Goal: Transaction & Acquisition: Book appointment/travel/reservation

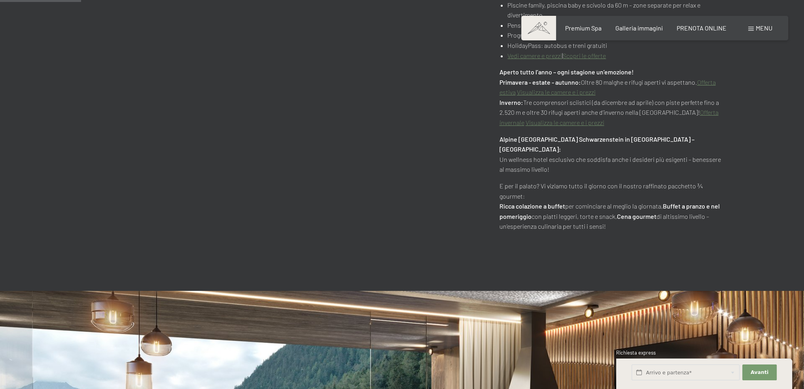
scroll to position [593, 0]
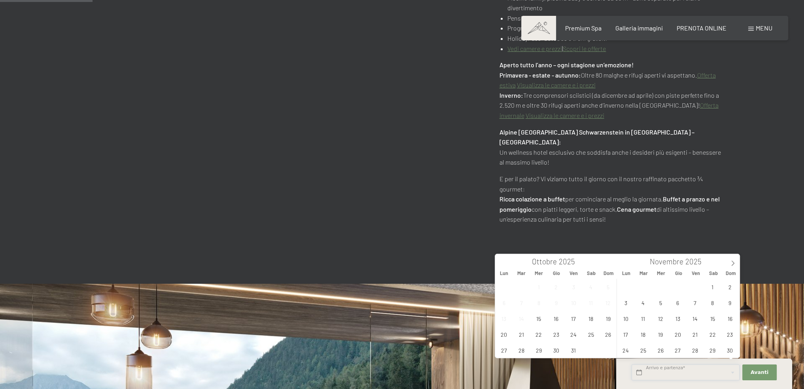
click at [678, 376] on input "text" at bounding box center [686, 372] width 108 height 16
click at [734, 262] on icon at bounding box center [733, 263] width 6 height 6
click at [625, 321] on span "15" at bounding box center [625, 317] width 15 height 15
click at [710, 319] on span "20" at bounding box center [712, 317] width 15 height 15
type input "Lun. 15/12/2025 - Sab. 20/12/2025"
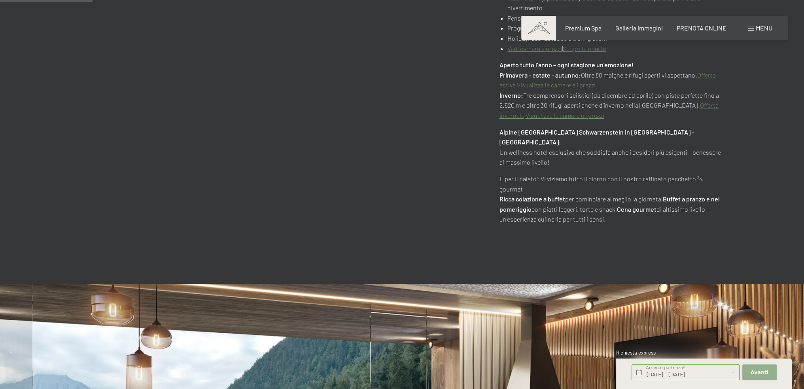
click at [754, 373] on span "Avanti" at bounding box center [760, 372] width 18 height 7
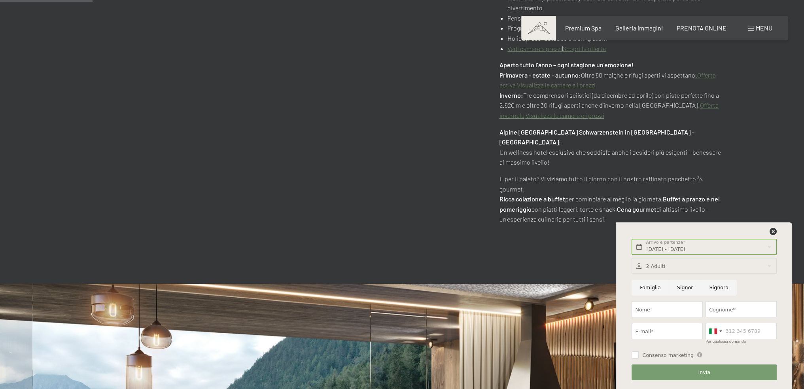
click at [647, 288] on input "Famiglia" at bounding box center [650, 288] width 37 height 16
radio input "true"
click at [773, 232] on icon at bounding box center [773, 231] width 7 height 7
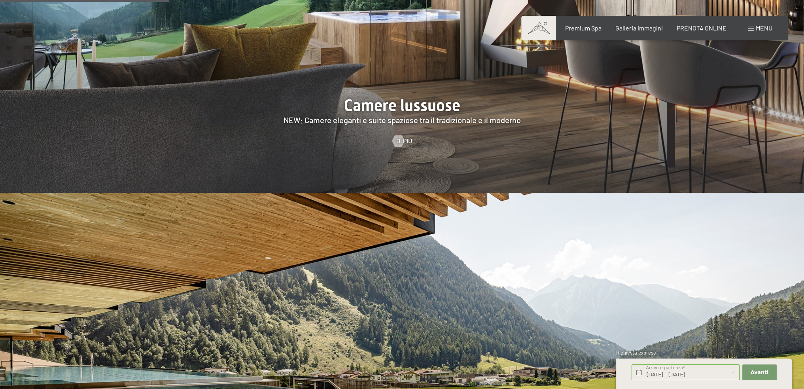
scroll to position [1187, 0]
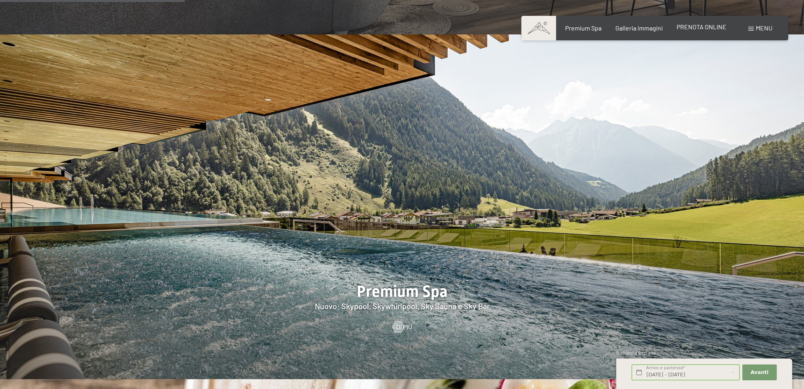
click at [688, 25] on span "PRENOTA ONLINE" at bounding box center [702, 27] width 50 height 8
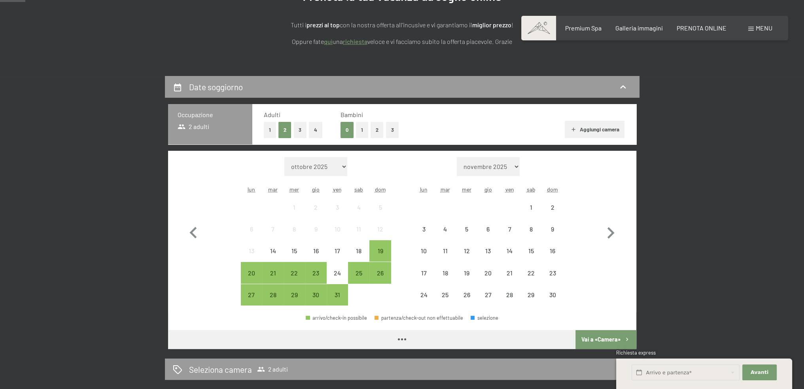
scroll to position [158, 0]
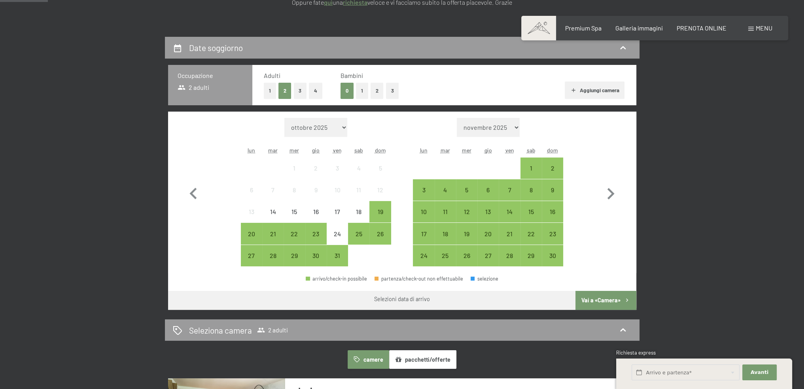
click at [376, 91] on button "2" at bounding box center [377, 91] width 13 height 16
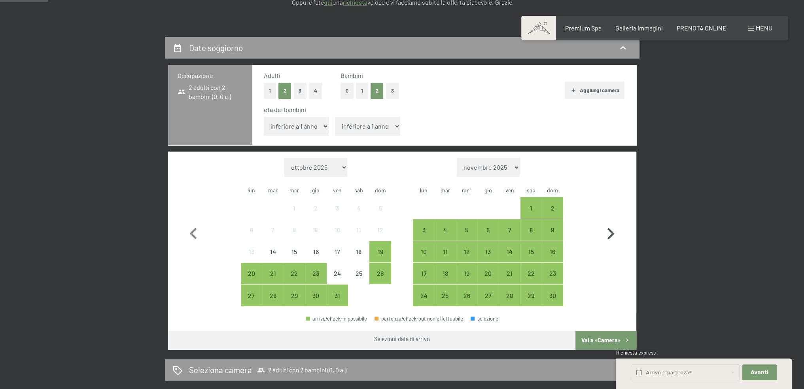
click at [606, 234] on icon "button" at bounding box center [610, 233] width 23 height 23
select select "2025-11-01"
select select "2025-12-01"
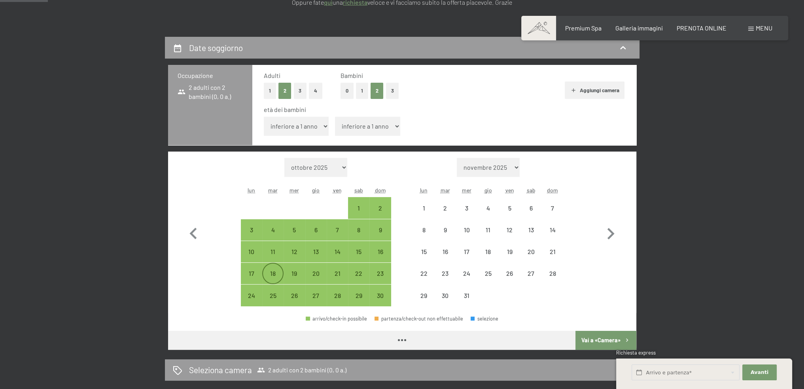
select select "2025-11-01"
select select "2025-12-01"
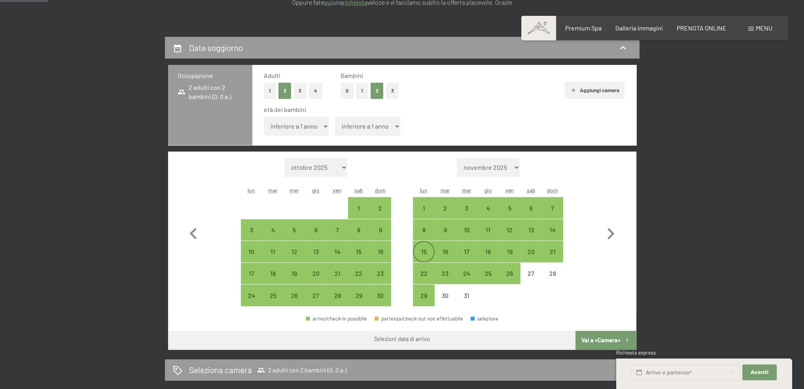
click at [423, 248] on div "15" at bounding box center [424, 258] width 20 height 20
select select "2025-11-01"
select select "2025-12-01"
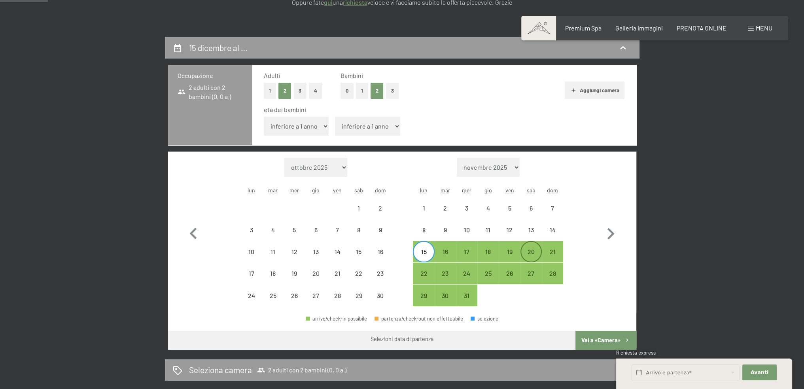
click at [539, 251] on div "20" at bounding box center [531, 258] width 20 height 20
select select "2025-11-01"
select select "2025-12-01"
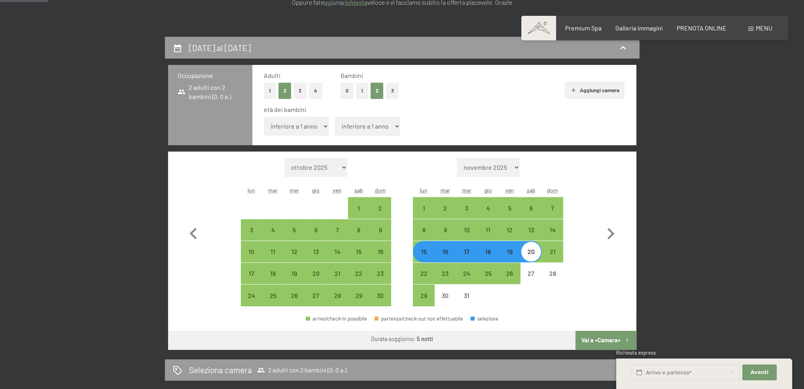
click at [609, 339] on button "Vai a «Camera»" at bounding box center [605, 340] width 61 height 19
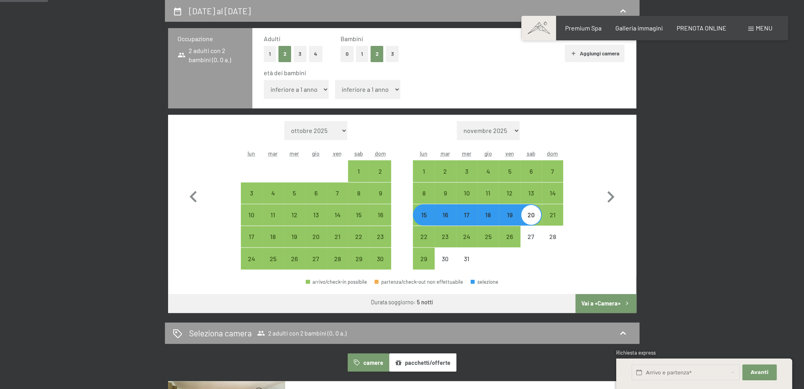
select select "2025-11-01"
select select "2025-12-01"
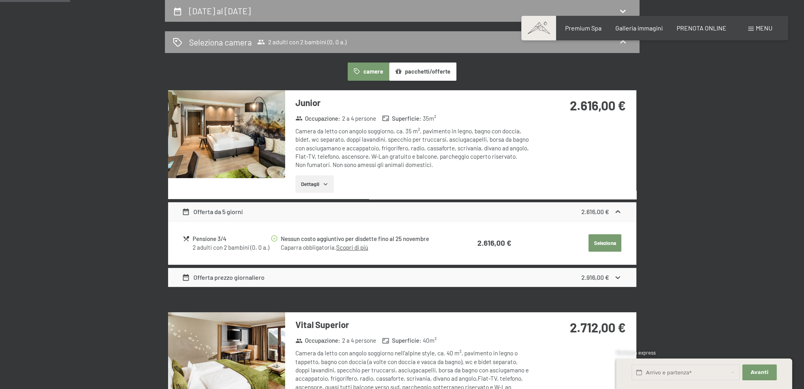
click at [600, 238] on button "Seleziona" at bounding box center [605, 242] width 33 height 17
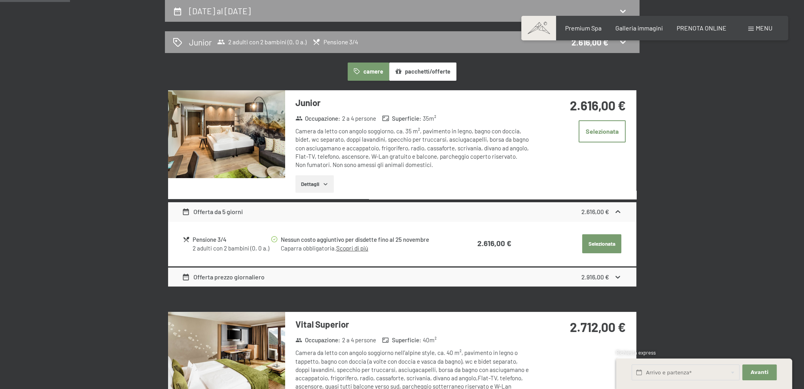
click at [587, 243] on button "Selezionata" at bounding box center [601, 243] width 39 height 19
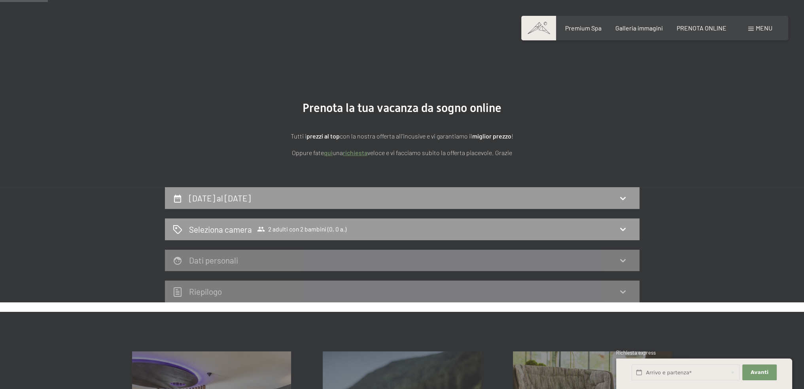
scroll to position [0, 0]
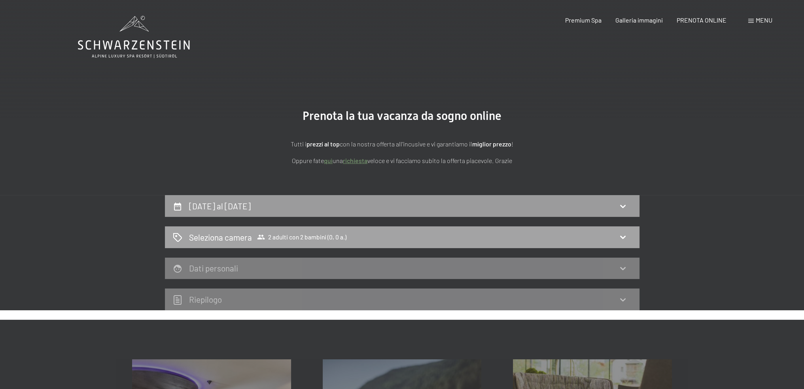
click at [218, 240] on h2 "Seleziona camera" at bounding box center [220, 236] width 63 height 11
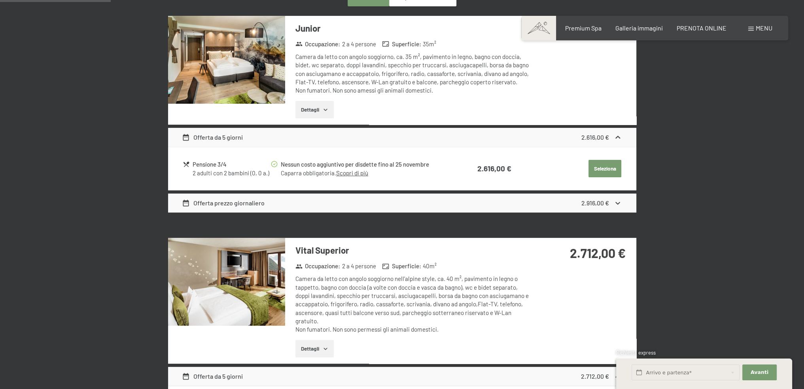
scroll to position [274, 0]
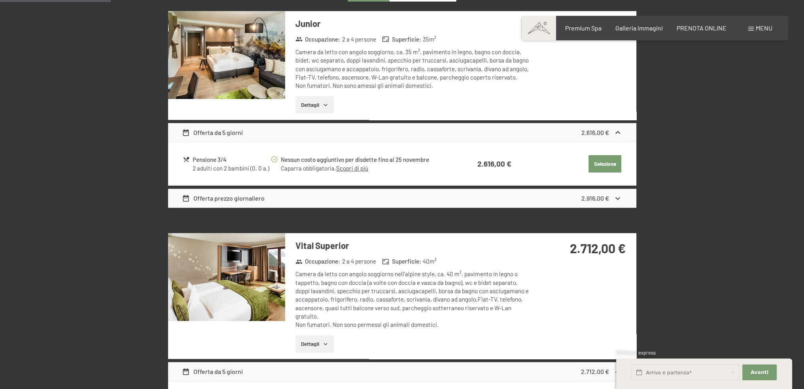
click at [609, 166] on button "Seleziona" at bounding box center [605, 163] width 33 height 17
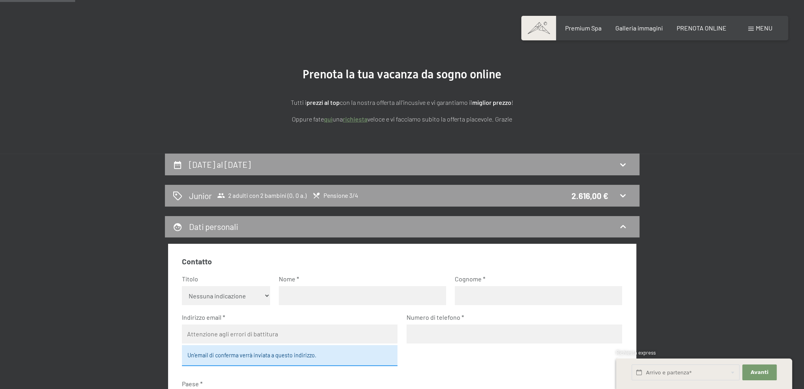
scroll to position [37, 0]
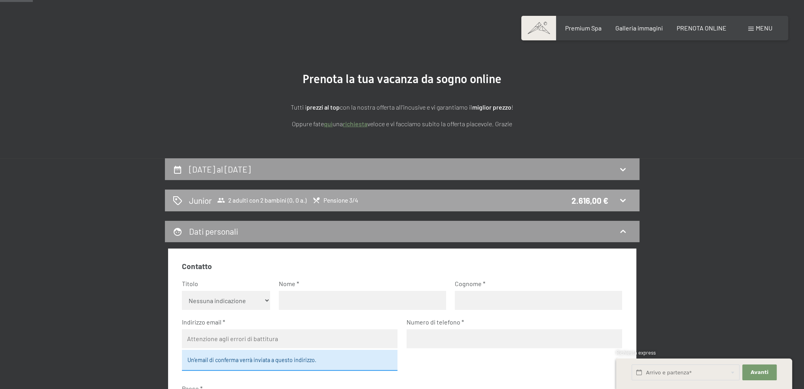
click at [621, 204] on icon at bounding box center [622, 199] width 9 height 9
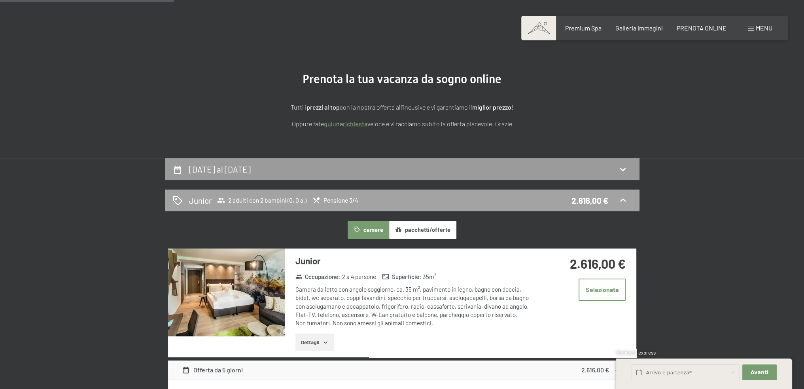
scroll to position [195, 0]
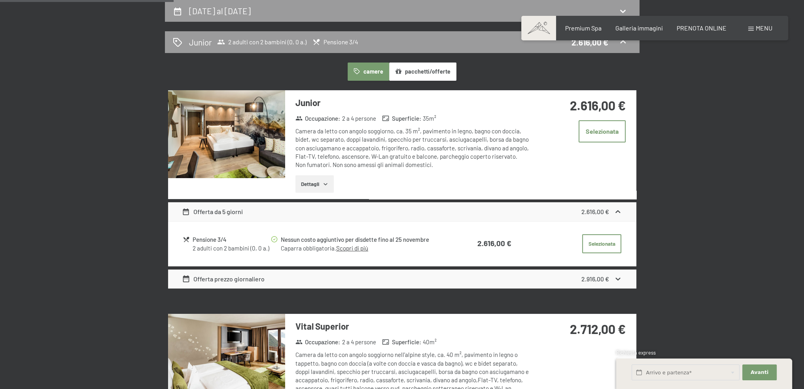
click at [619, 277] on icon at bounding box center [618, 278] width 8 height 8
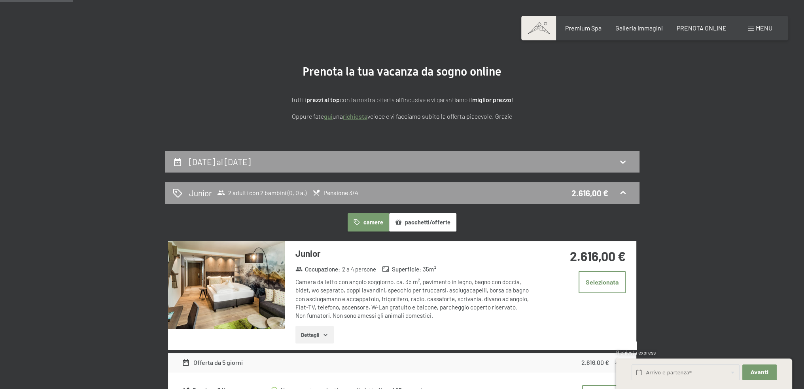
scroll to position [0, 0]
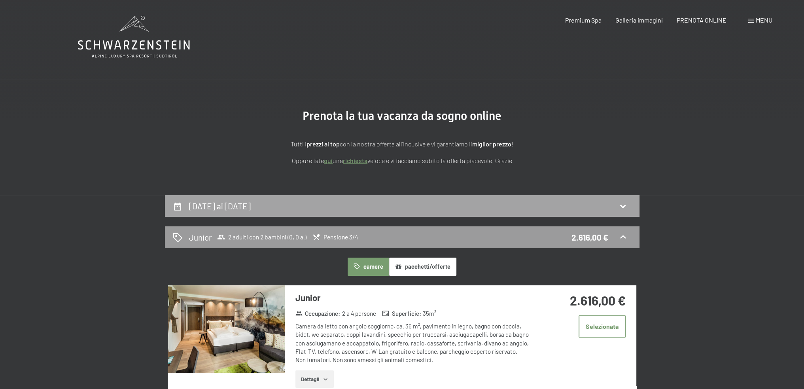
click at [217, 210] on h2 "15 dicembre al 20 dicembre 2025" at bounding box center [220, 206] width 62 height 10
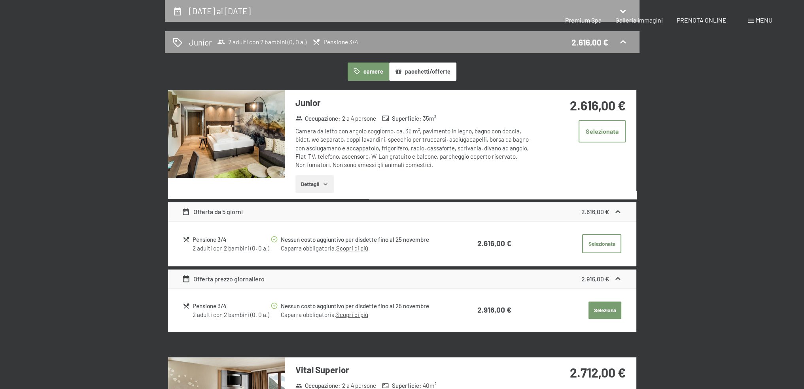
select select "2025-11-01"
select select "2025-12-01"
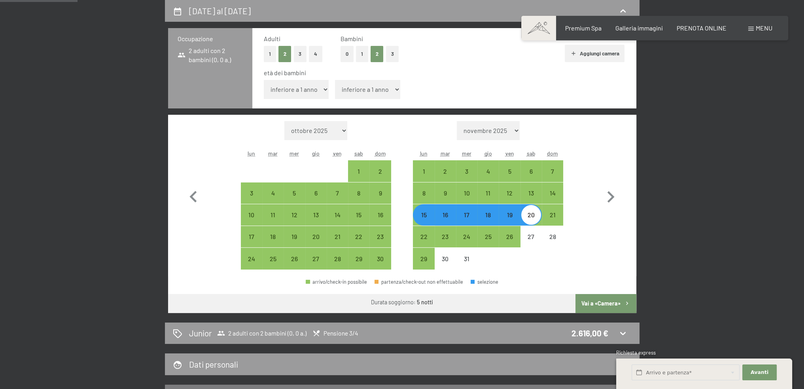
click at [469, 217] on div "17" at bounding box center [467, 222] width 20 height 20
select select "2025-11-01"
select select "2025-12-01"
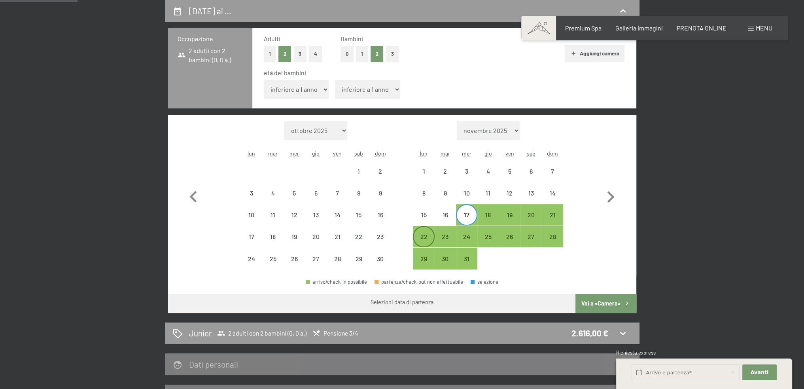
click at [420, 229] on div "22" at bounding box center [424, 237] width 20 height 20
select select "2025-11-01"
select select "2025-12-01"
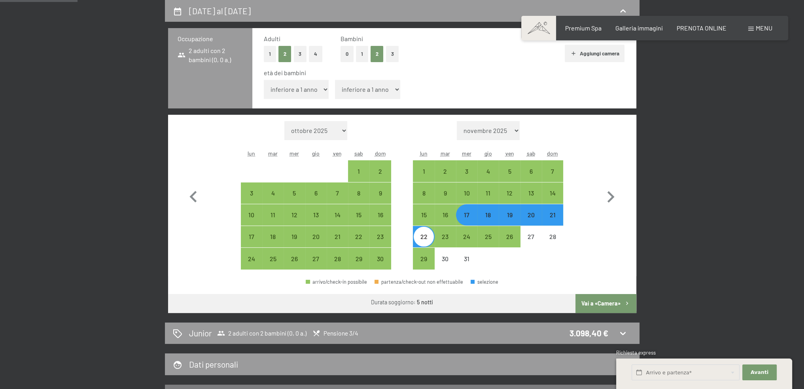
click at [597, 300] on button "Vai a «Camera»" at bounding box center [605, 303] width 61 height 19
select select "2025-11-01"
select select "2025-12-01"
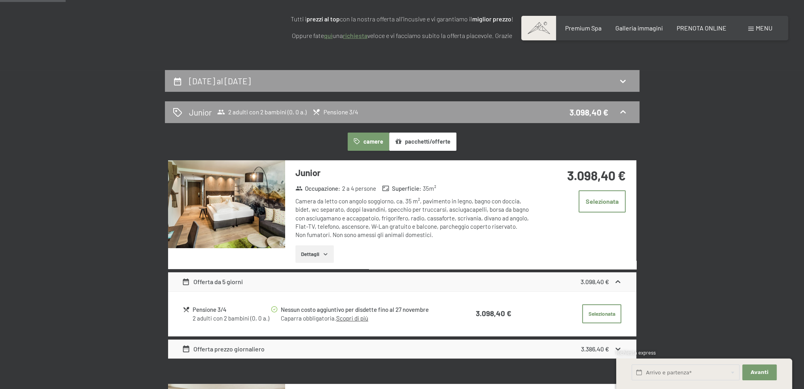
scroll to position [116, 0]
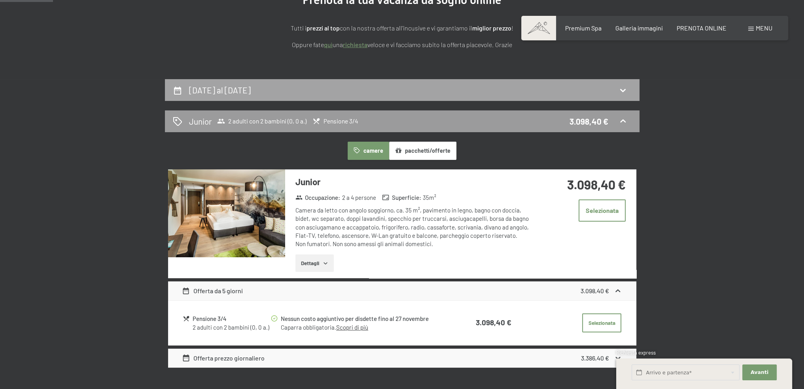
click at [236, 88] on h2 "17 dicembre al 22 dicembre 2025" at bounding box center [220, 90] width 62 height 10
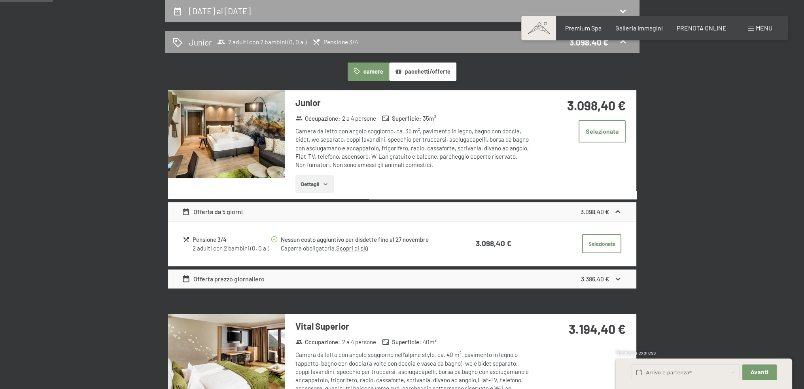
select select "2025-11-01"
select select "2025-12-01"
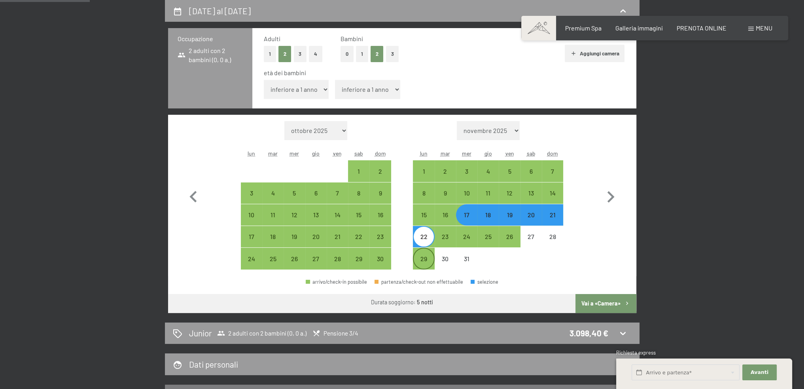
click at [422, 261] on div "29" at bounding box center [424, 266] width 20 height 20
select select "2025-11-01"
select select "2025-12-01"
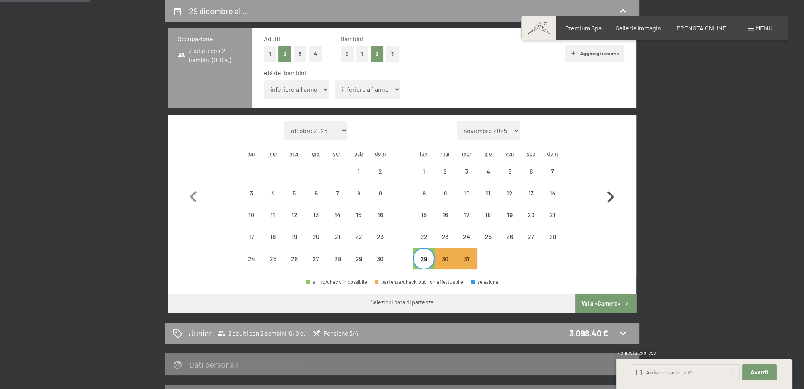
click at [610, 193] on icon "button" at bounding box center [611, 196] width 7 height 11
select select "2025-12-01"
select select "2026-01-01"
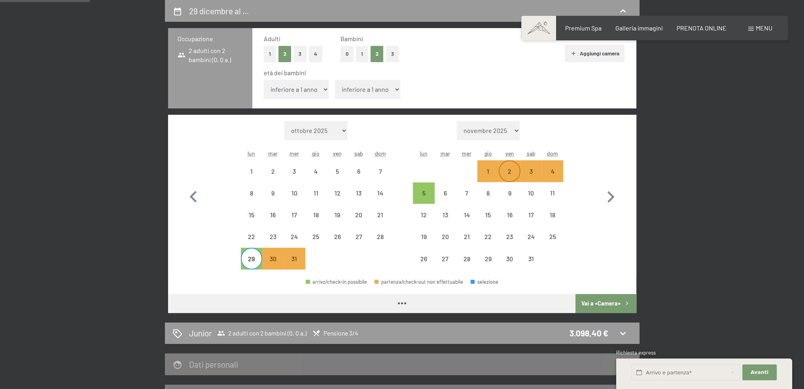
click at [503, 173] on div "2" at bounding box center [510, 178] width 20 height 20
select select "2025-12-01"
select select "2026-01-01"
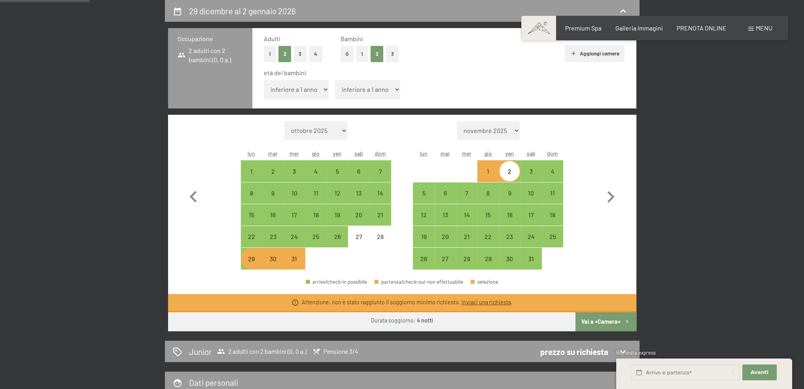
click at [604, 323] on button "Vai a «Camera»" at bounding box center [605, 321] width 61 height 19
select select "2025-12-01"
select select "2026-01-01"
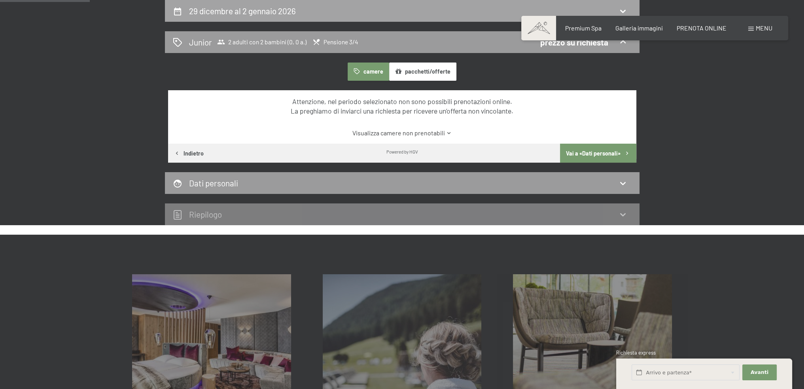
click at [234, 12] on h2 "29 dicembre al 2 gennaio 2026" at bounding box center [242, 11] width 107 height 10
select select "2025-12-01"
select select "2026-01-01"
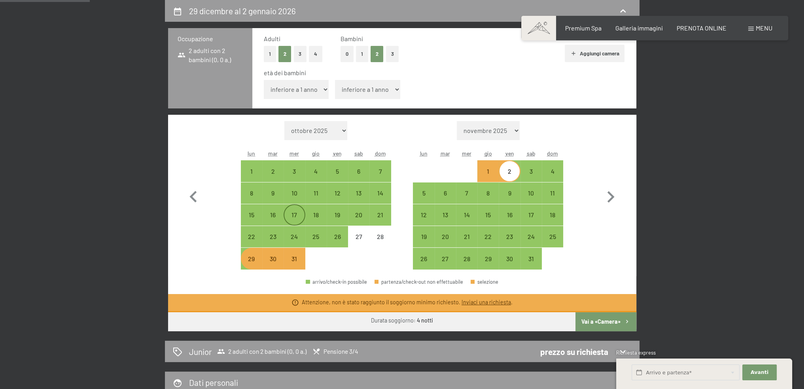
click at [293, 217] on div "17" at bounding box center [294, 222] width 20 height 20
select select "2025-12-01"
select select "2026-01-01"
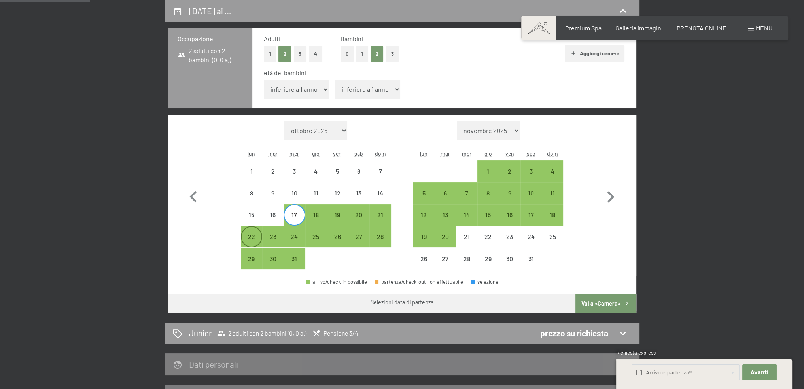
click at [248, 237] on div "22" at bounding box center [252, 243] width 20 height 20
select select "2025-12-01"
select select "2026-01-01"
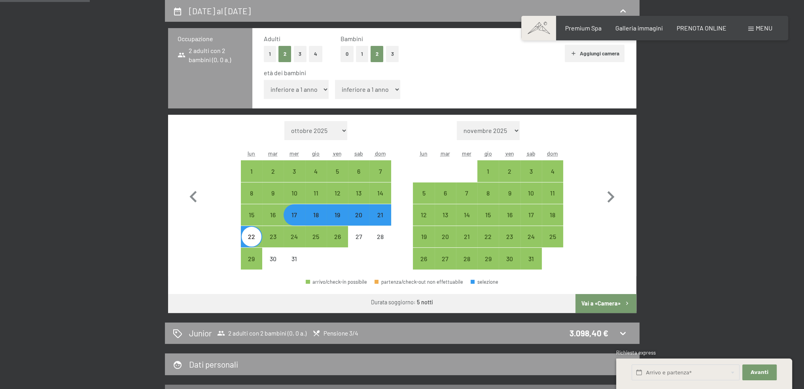
click at [294, 215] on div "17" at bounding box center [294, 222] width 20 height 20
select select "2025-12-01"
select select "2026-01-01"
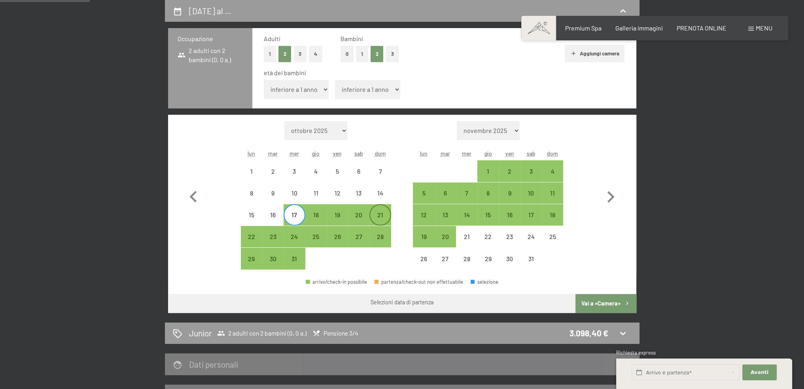
click at [382, 213] on div "21" at bounding box center [380, 222] width 20 height 20
select select "2025-12-01"
select select "2026-01-01"
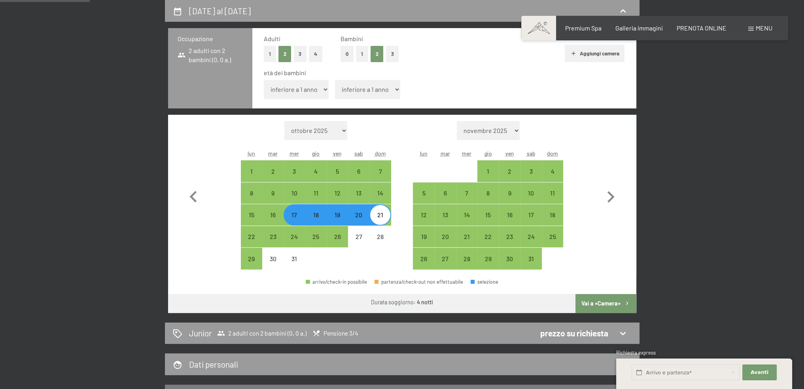
click at [606, 303] on button "Vai a «Camera»" at bounding box center [605, 303] width 61 height 19
select select "2025-12-01"
select select "2026-01-01"
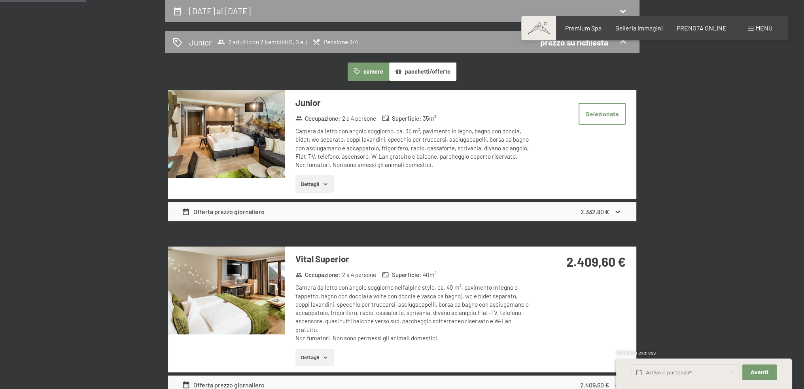
click at [605, 214] on strong "2.332,80 €" at bounding box center [595, 212] width 28 height 8
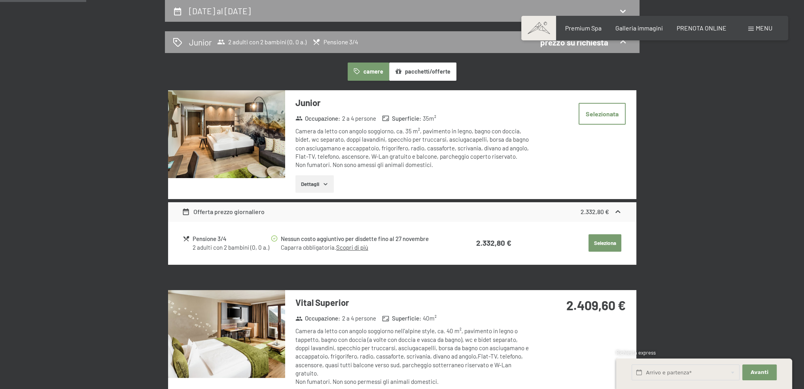
click at [600, 248] on button "Seleziona" at bounding box center [605, 242] width 33 height 17
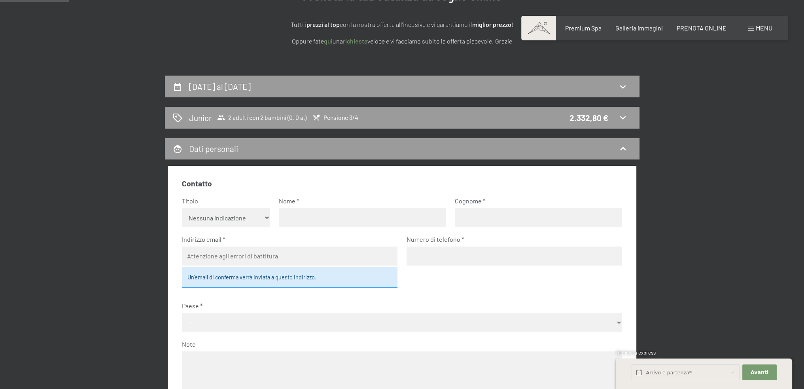
scroll to position [76, 0]
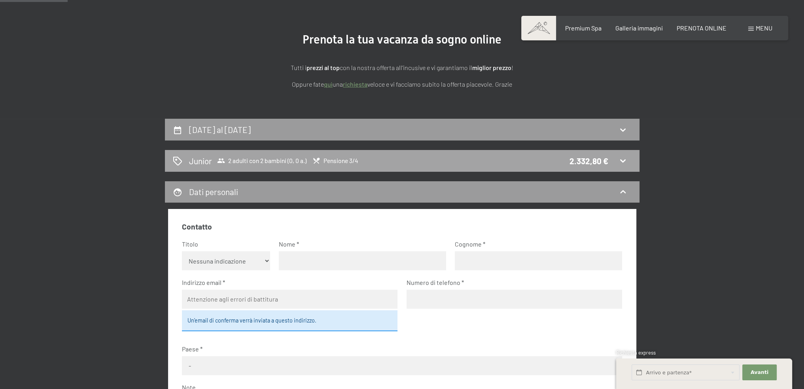
click at [626, 159] on icon at bounding box center [622, 160] width 9 height 9
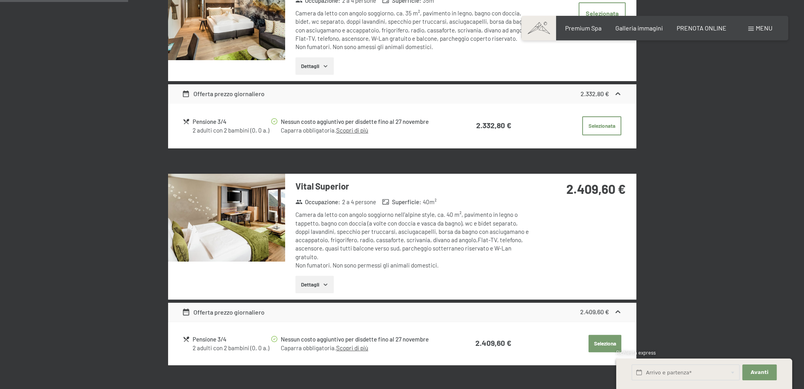
scroll to position [314, 0]
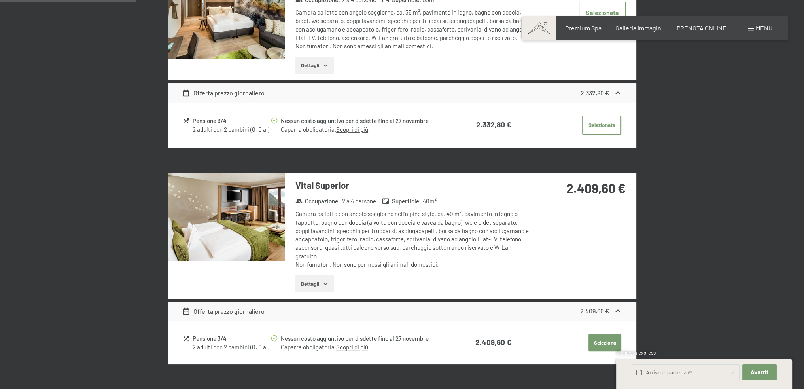
click at [241, 240] on img at bounding box center [226, 217] width 117 height 88
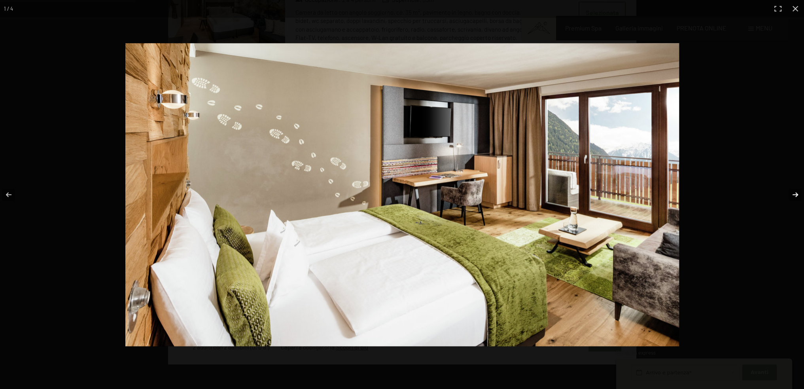
click at [794, 193] on button "button" at bounding box center [790, 195] width 28 height 40
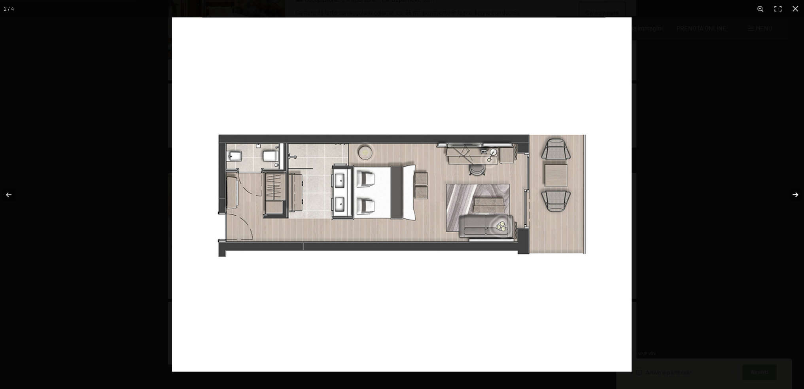
click at [794, 193] on button "button" at bounding box center [790, 195] width 28 height 40
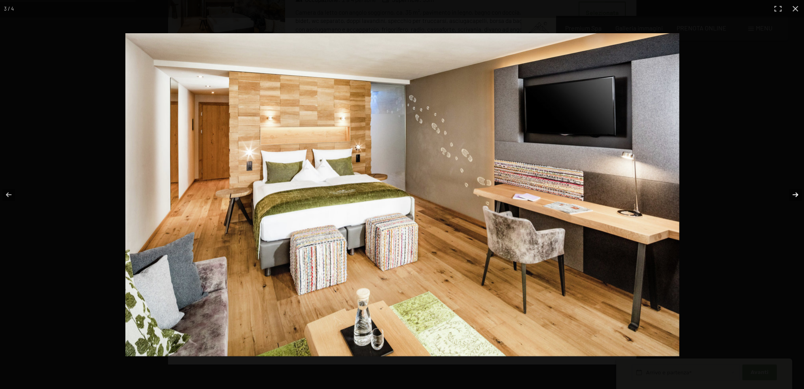
click at [794, 193] on button "button" at bounding box center [790, 195] width 28 height 40
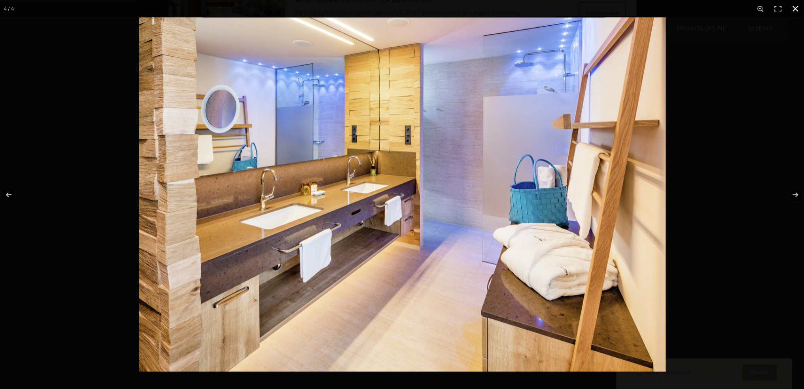
click at [794, 6] on button "button" at bounding box center [795, 8] width 17 height 17
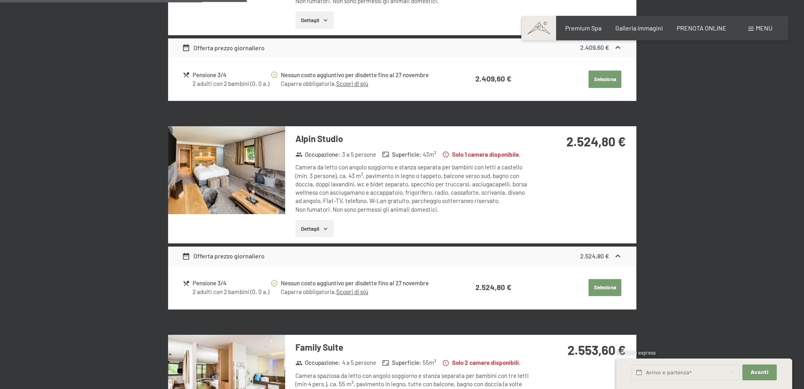
scroll to position [591, 0]
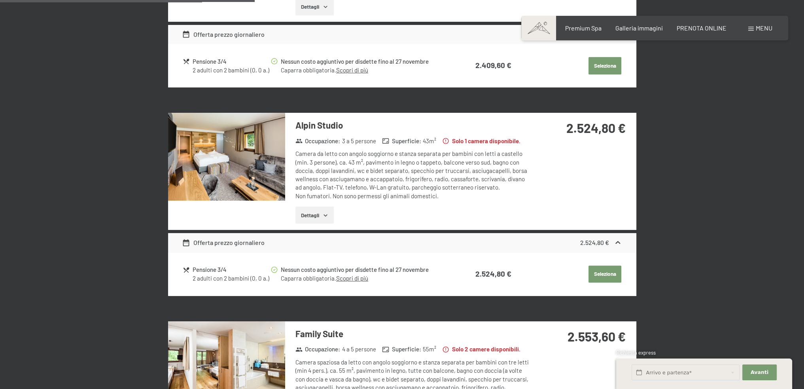
click at [621, 241] on icon at bounding box center [618, 243] width 8 height 8
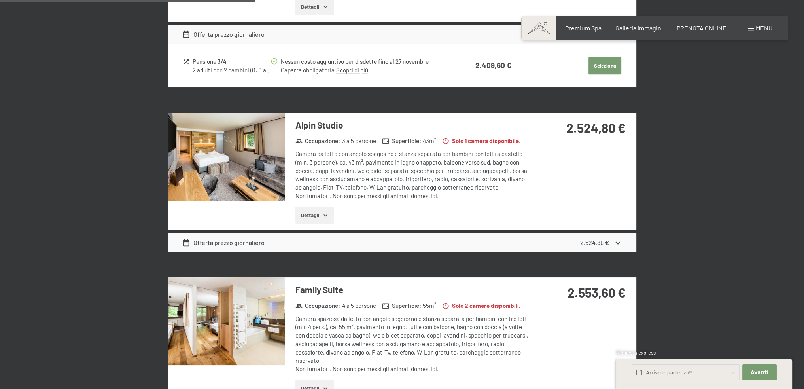
click at [621, 241] on icon at bounding box center [618, 243] width 8 height 8
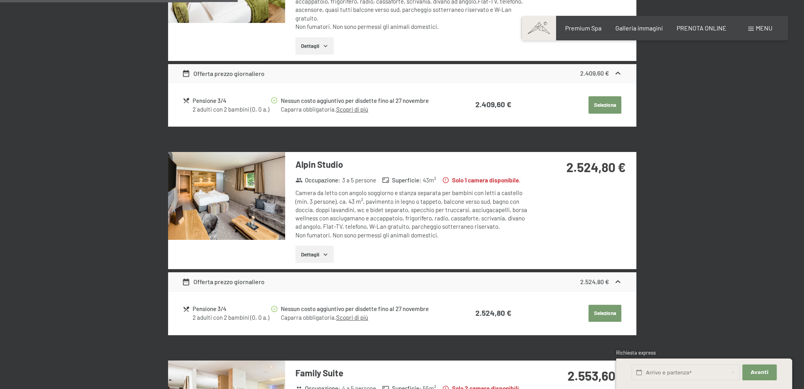
scroll to position [551, 0]
click at [303, 256] on button "Dettagli" at bounding box center [314, 254] width 38 height 17
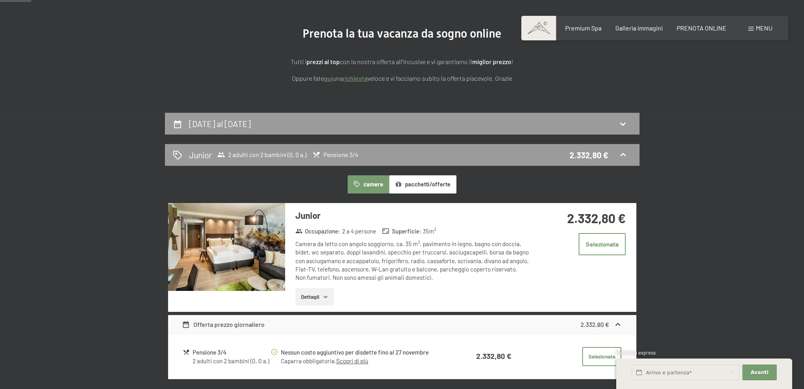
scroll to position [76, 0]
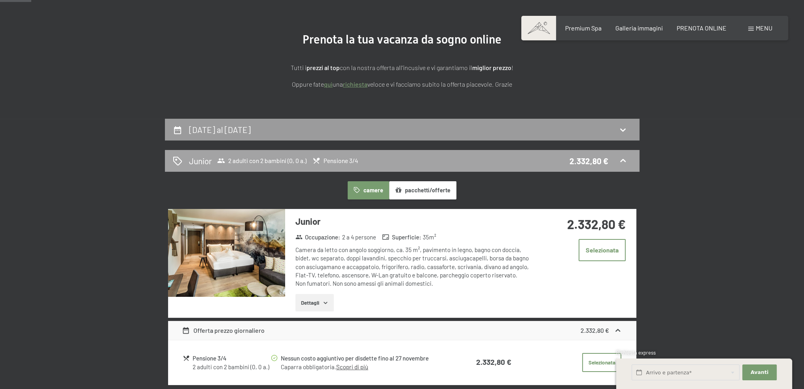
click at [268, 159] on span "2 adulti con 2 bambini (0, 0 a.)" at bounding box center [261, 161] width 89 height 8
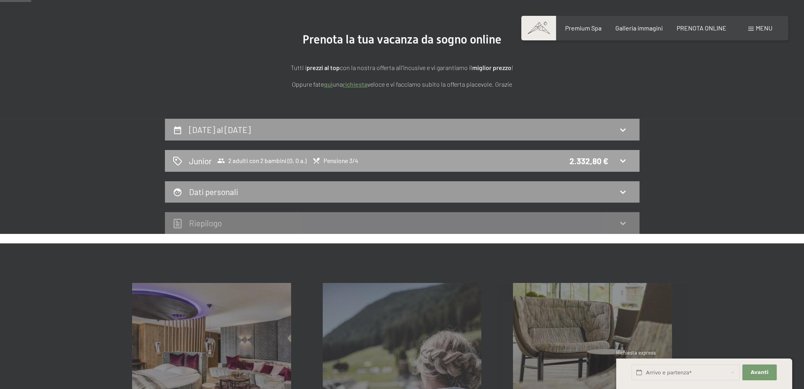
click at [268, 159] on span "2 adulti con 2 bambini (0, 0 a.)" at bounding box center [261, 161] width 89 height 8
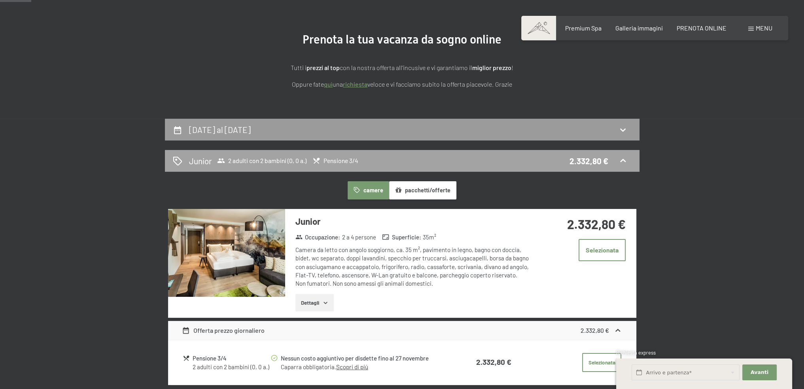
click at [335, 159] on span "Pensione 3/4" at bounding box center [335, 161] width 46 height 8
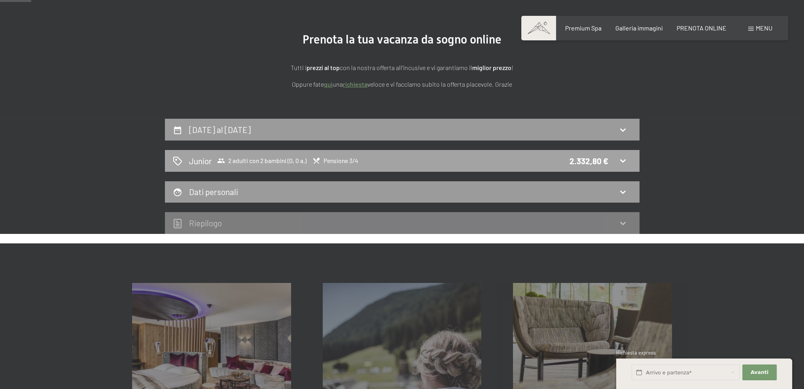
click at [335, 159] on span "Pensione 3/4" at bounding box center [335, 161] width 46 height 8
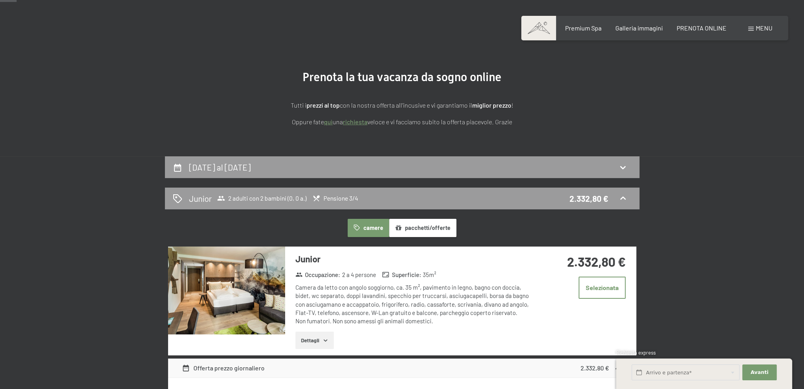
scroll to position [0, 0]
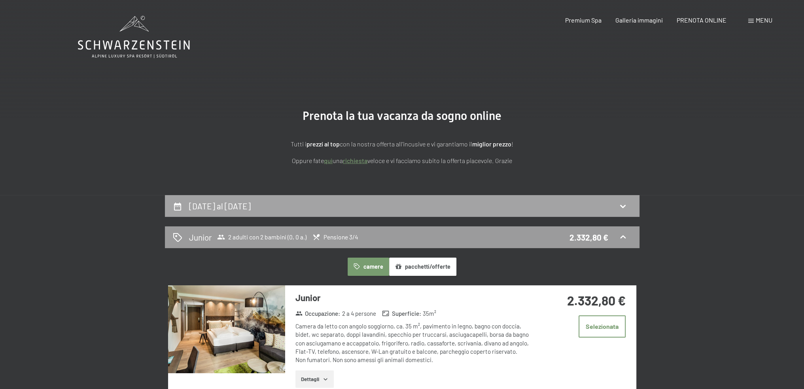
click at [188, 206] on div "17 dicembre al 21 dicembre 2025" at bounding box center [402, 205] width 459 height 11
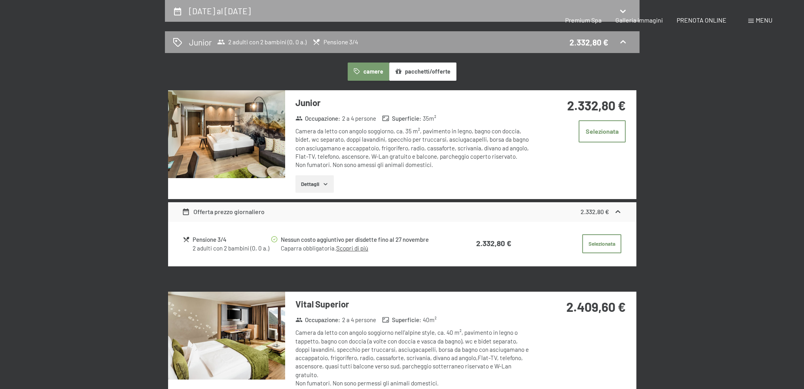
select select "2025-12-01"
select select "2026-01-01"
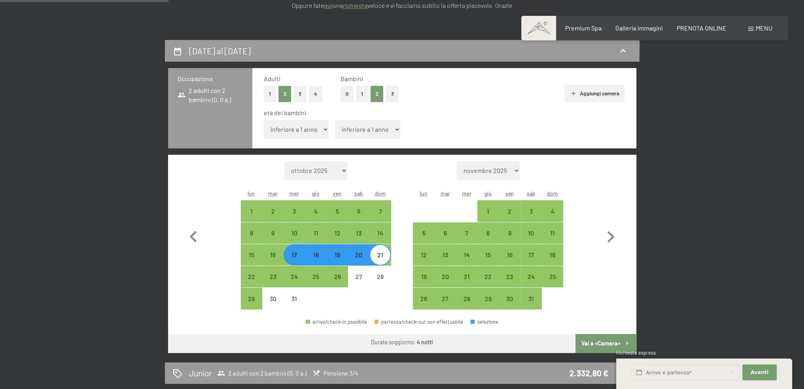
scroll to position [76, 0]
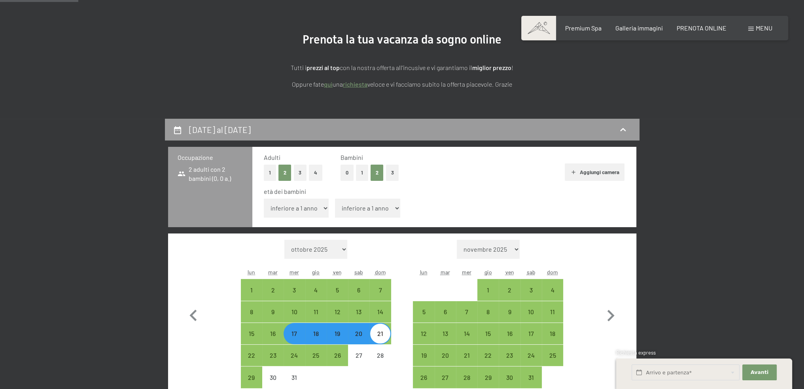
click at [303, 206] on select "inferiore a 1 anno 1 anno 2 anni 3 anni 4 anni 5 anni 6 anni 7 anni 8 anni 9 an…" at bounding box center [296, 208] width 65 height 19
select select "4"
click at [264, 199] on select "inferiore a 1 anno 1 anno 2 anni 3 anni 4 anni 5 anni 6 anni 7 anni 8 anni 9 an…" at bounding box center [296, 208] width 65 height 19
select select "2025-12-01"
select select "2026-01-01"
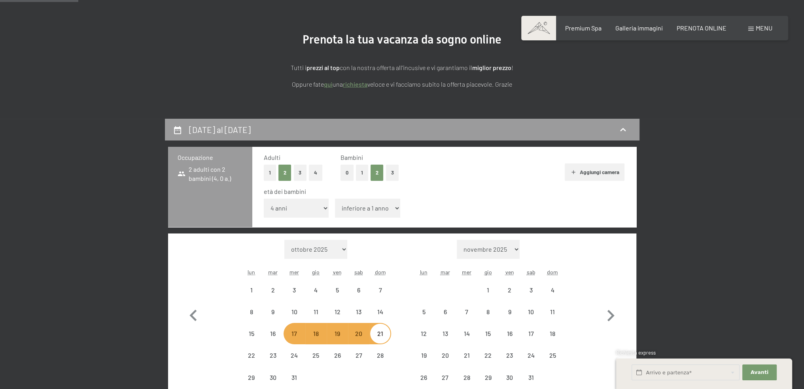
click at [356, 210] on select "inferiore a 1 anno 1 anno 2 anni 3 anni 4 anni 5 anni 6 anni 7 anni 8 anni 9 an…" at bounding box center [367, 208] width 65 height 19
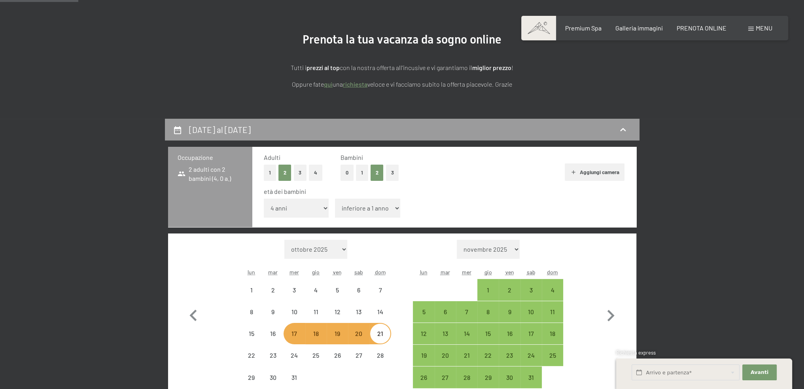
select select "2025-12-01"
select select "2026-01-01"
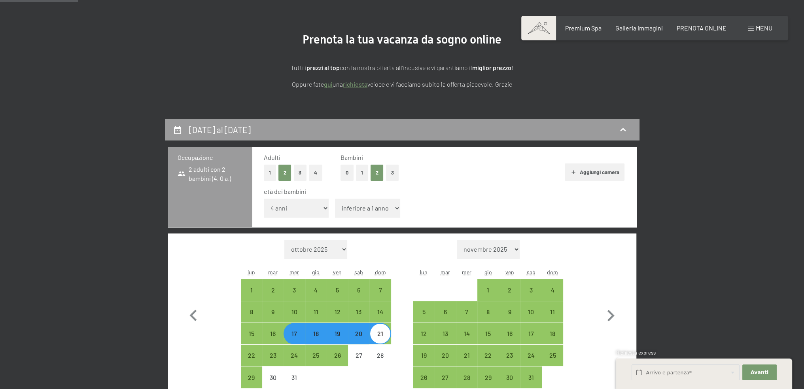
select select "13"
click at [335, 199] on select "inferiore a 1 anno 1 anno 2 anni 3 anni 4 anni 5 anni 6 anni 7 anni 8 anni 9 an…" at bounding box center [367, 208] width 65 height 19
select select "2025-12-01"
select select "2026-01-01"
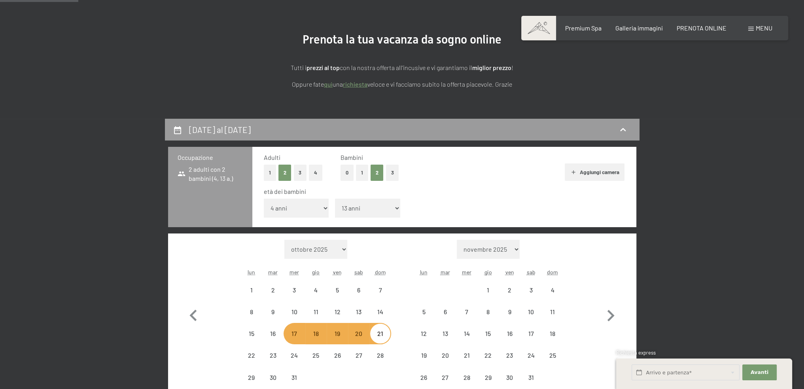
select select "2025-12-01"
select select "2026-01-01"
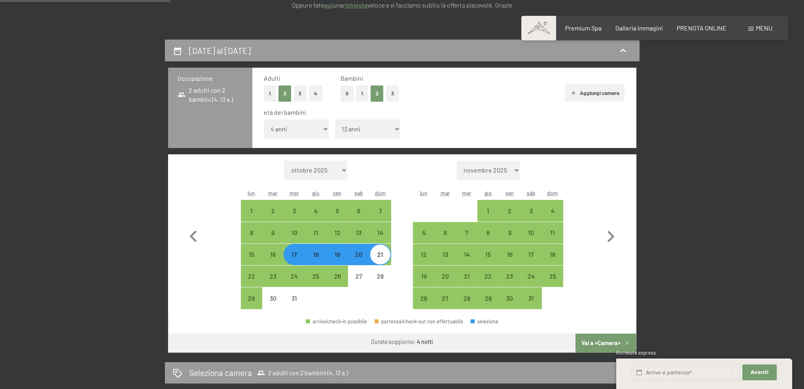
scroll to position [235, 0]
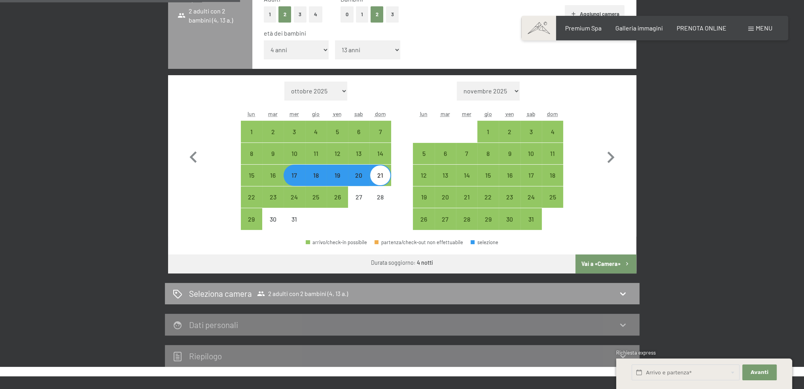
click at [595, 260] on button "Vai a «Camera»" at bounding box center [605, 263] width 61 height 19
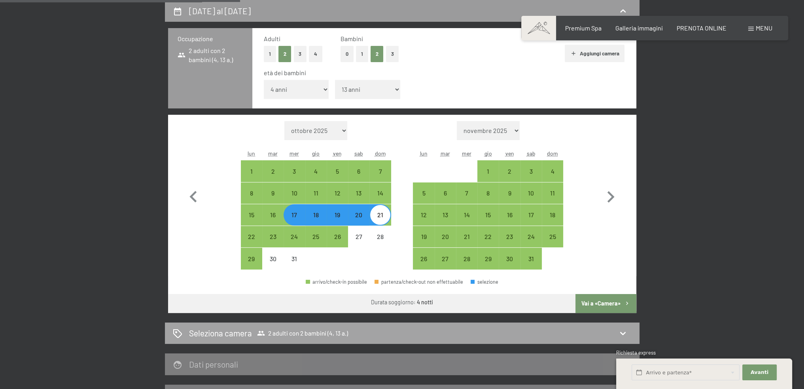
select select "2025-12-01"
select select "2026-01-01"
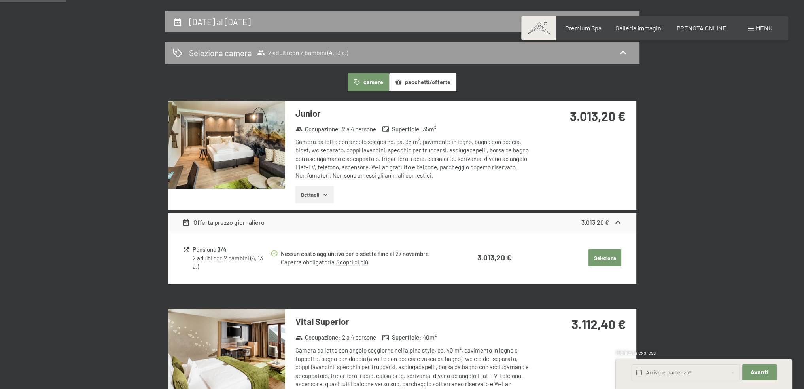
scroll to position [198, 0]
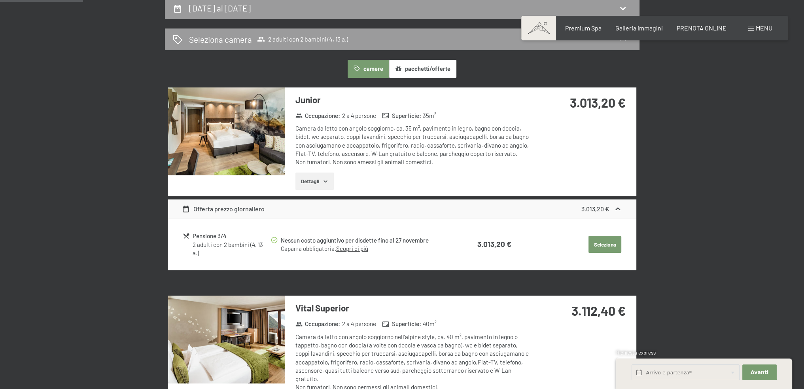
click at [597, 243] on button "Seleziona" at bounding box center [605, 244] width 33 height 17
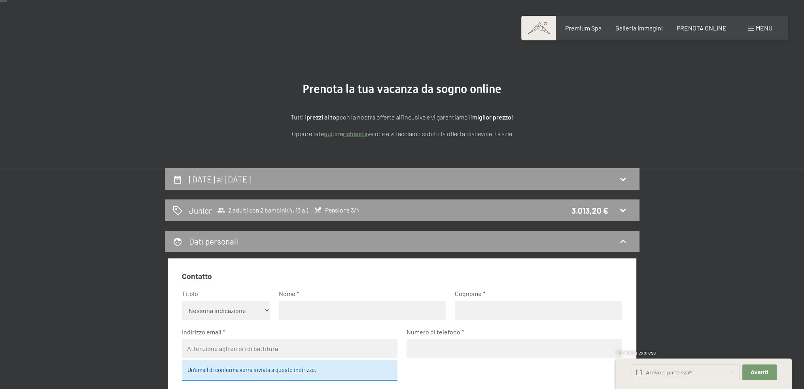
scroll to position [0, 0]
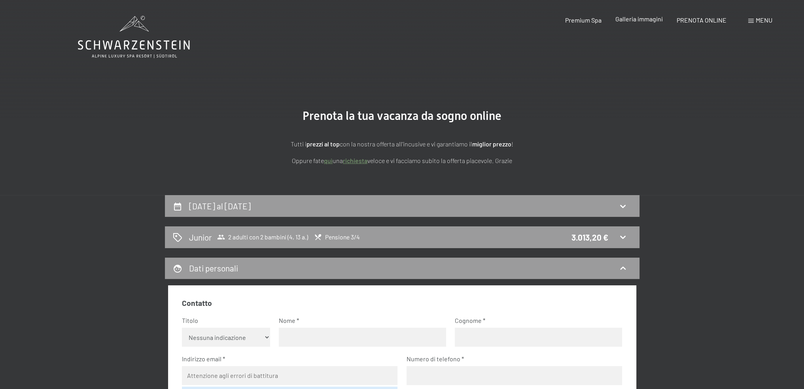
click at [633, 19] on span "Galleria immagini" at bounding box center [638, 19] width 47 height 8
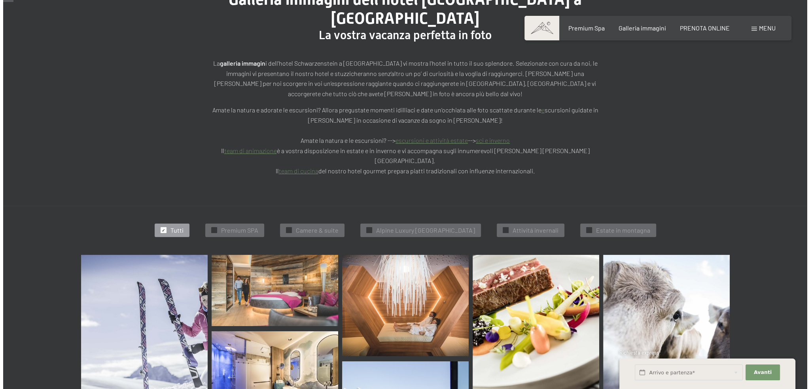
scroll to position [277, 0]
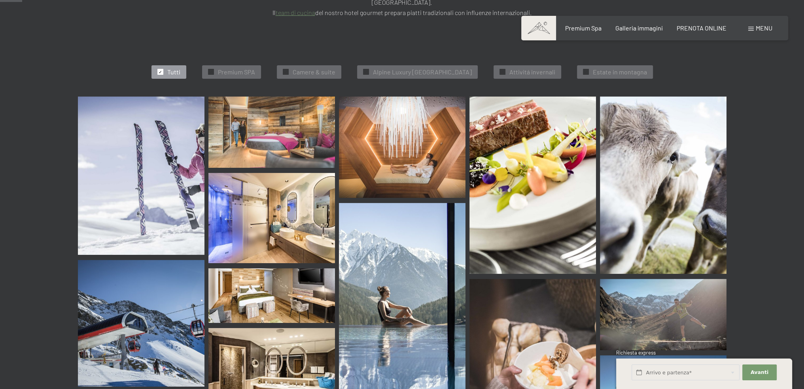
click at [762, 31] on span "Menu" at bounding box center [764, 28] width 17 height 8
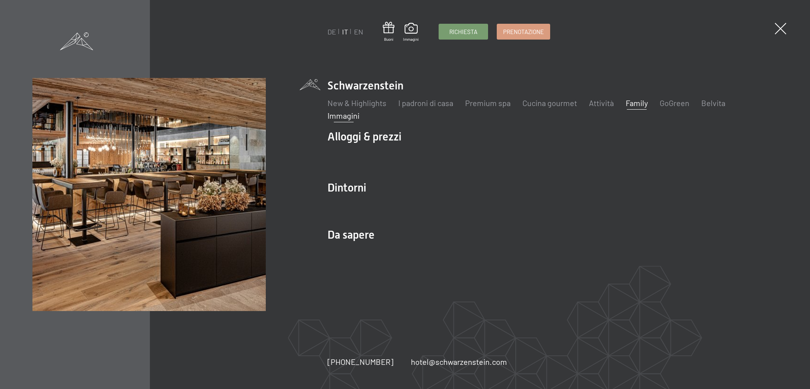
click at [638, 104] on link "Family" at bounding box center [637, 102] width 22 height 9
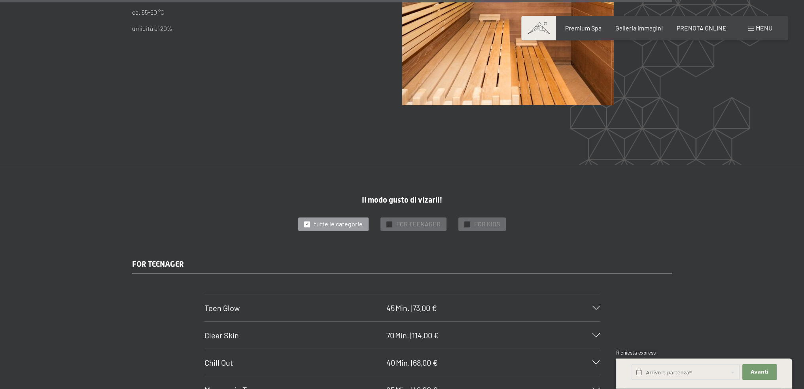
scroll to position [5656, 0]
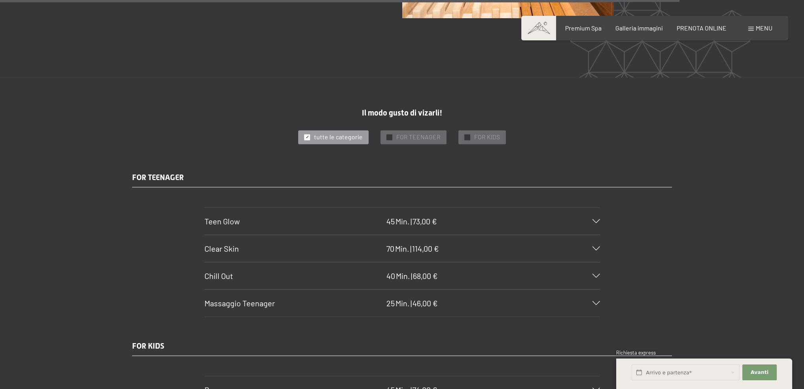
click at [590, 208] on div "Teen Glow 45 Min. | 73,00 €" at bounding box center [402, 221] width 396 height 27
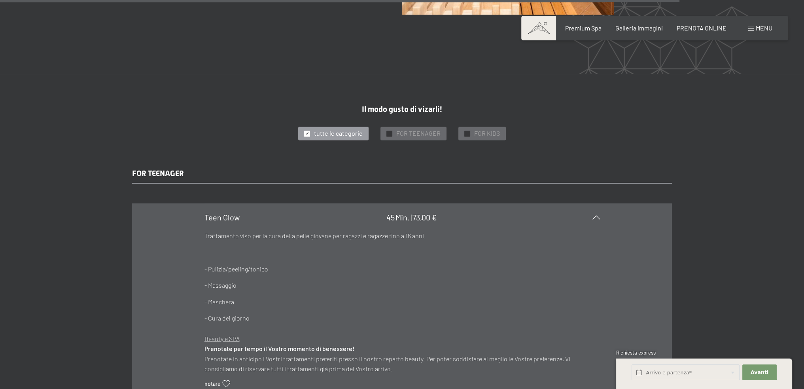
click at [590, 204] on div "Teen Glow 45 Min. | 73,00 €" at bounding box center [402, 217] width 396 height 27
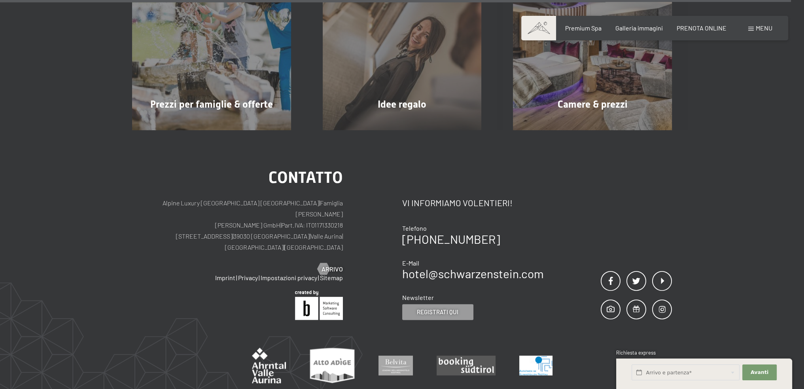
scroll to position [6609, 0]
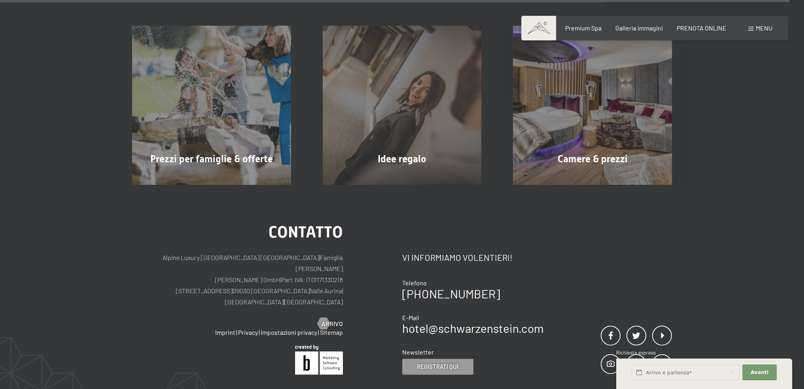
click at [767, 29] on span "Menu" at bounding box center [764, 28] width 17 height 8
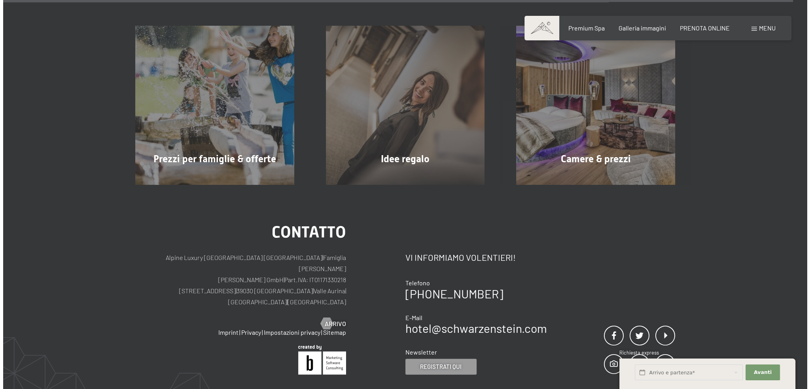
scroll to position [6631, 0]
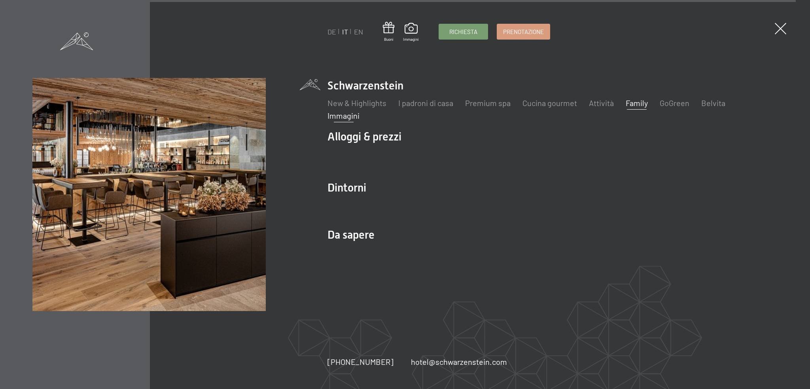
click at [348, 117] on link "Immagini" at bounding box center [343, 115] width 32 height 9
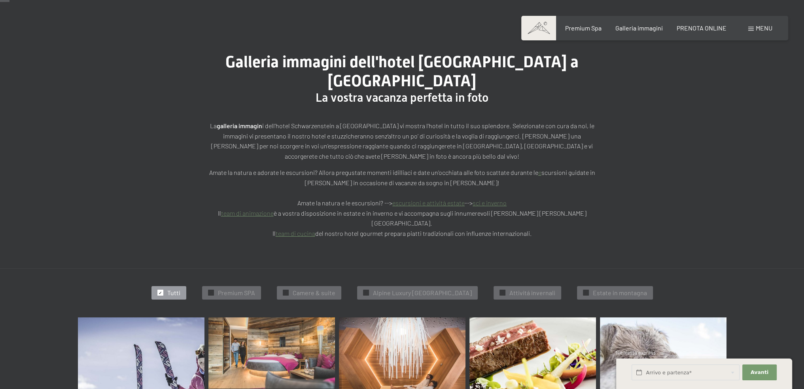
scroll to position [119, 0]
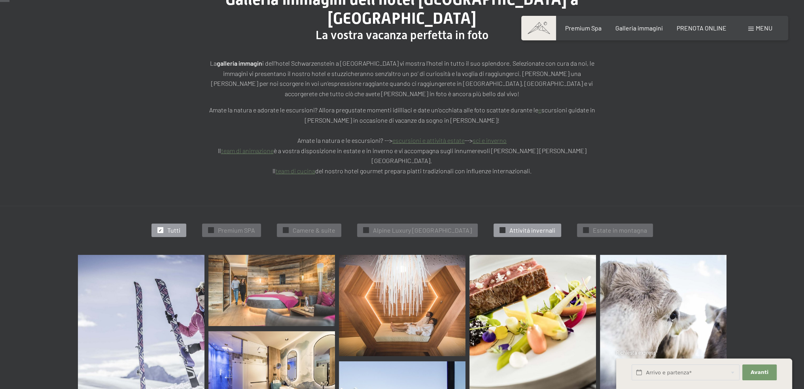
click at [519, 226] on span "Attivitá invernali" at bounding box center [532, 230] width 46 height 9
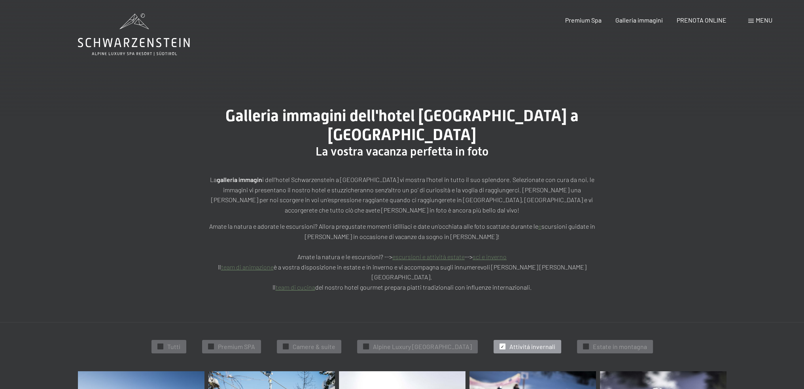
scroll to position [0, 0]
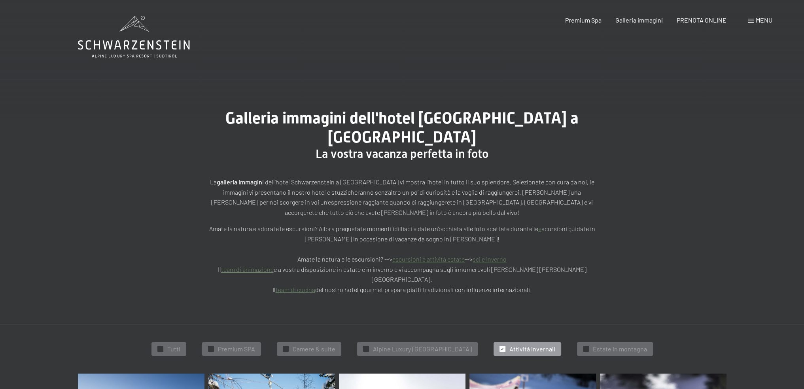
click at [258, 265] on link "team di animazione" at bounding box center [247, 269] width 53 height 8
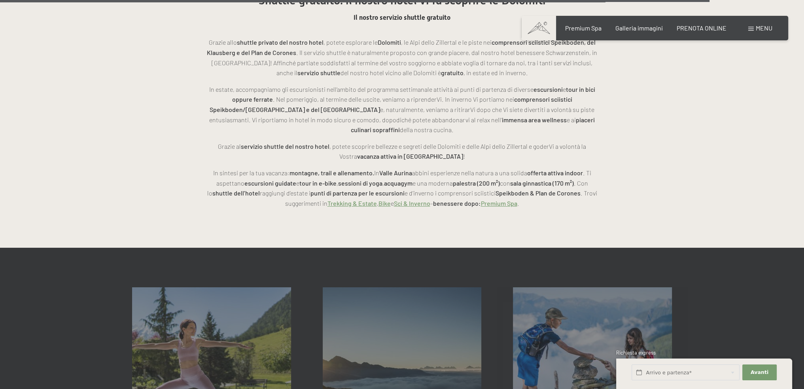
scroll to position [2334, 0]
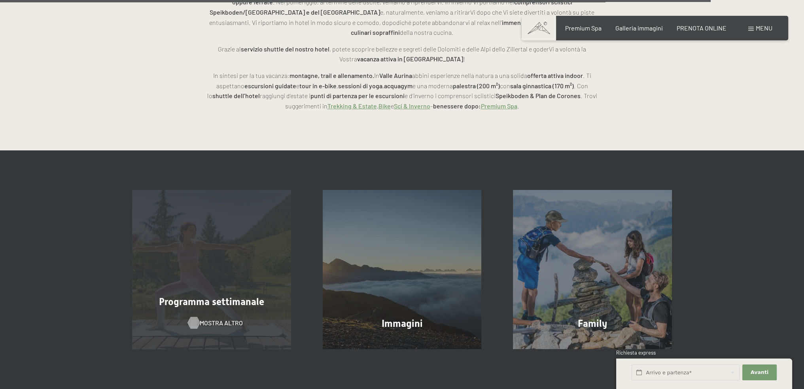
click at [196, 316] on div at bounding box center [194, 322] width 7 height 12
